Goal: Find specific page/section: Find specific page/section

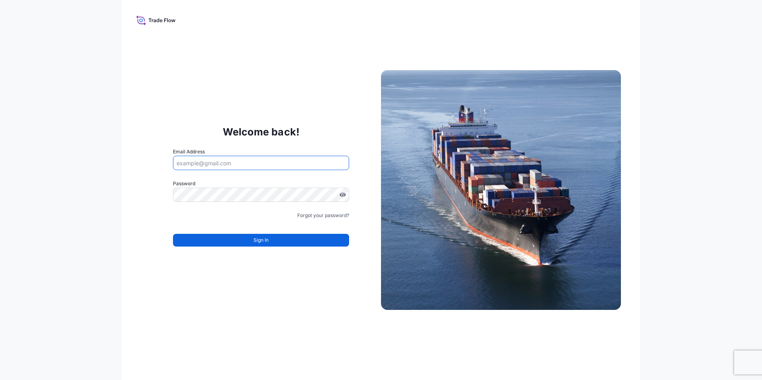
click at [226, 164] on input "Email Address" at bounding box center [261, 163] width 176 height 14
type input "[EMAIL_ADDRESS][DOMAIN_NAME]"
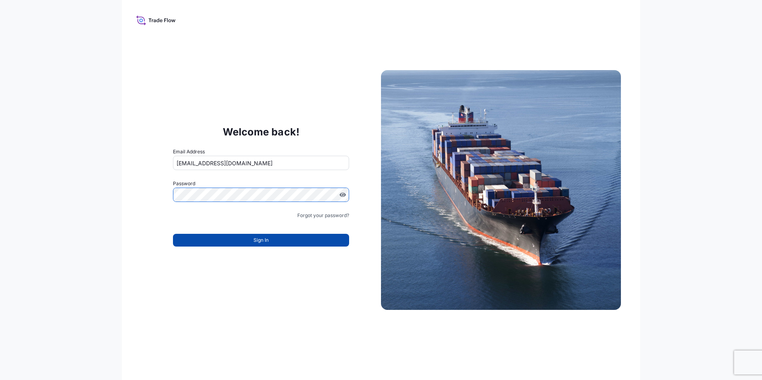
click at [260, 243] on span "Sign In" at bounding box center [261, 240] width 15 height 8
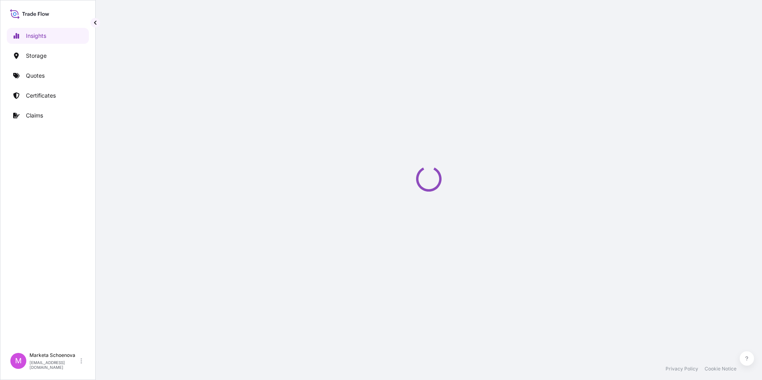
select select "2025"
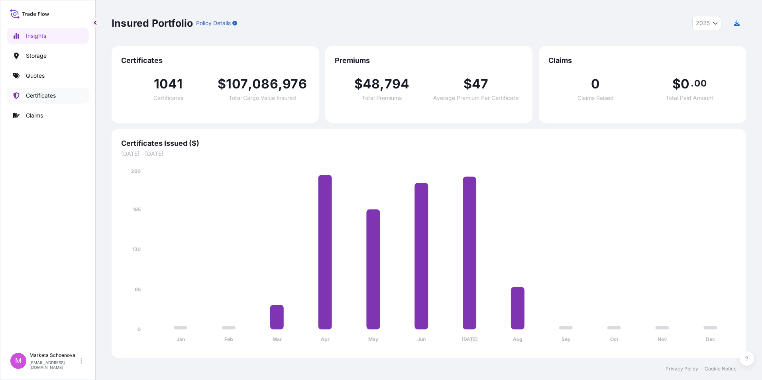
click at [40, 95] on p "Certificates" at bounding box center [41, 96] width 30 height 8
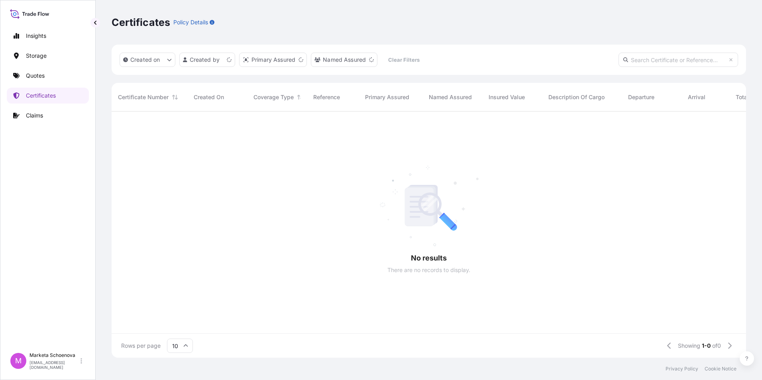
scroll to position [6, 6]
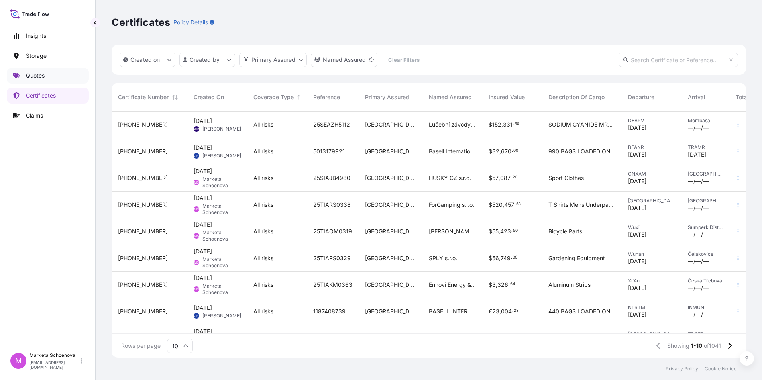
click at [42, 78] on p "Quotes" at bounding box center [35, 76] width 19 height 8
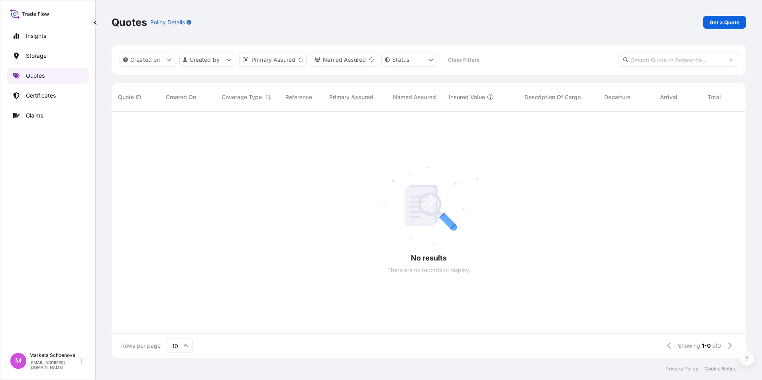
scroll to position [245, 629]
